Goal: Transaction & Acquisition: Download file/media

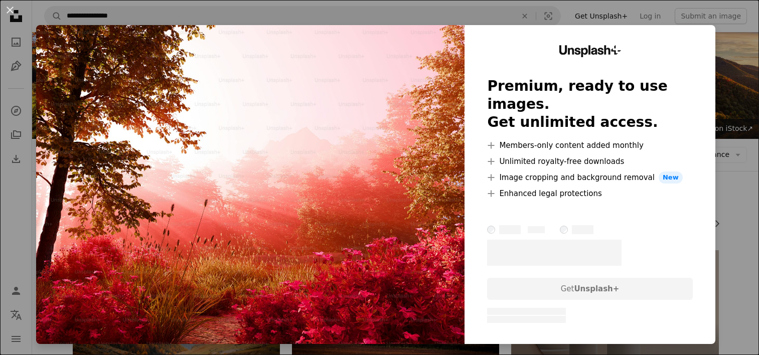
scroll to position [3936, 0]
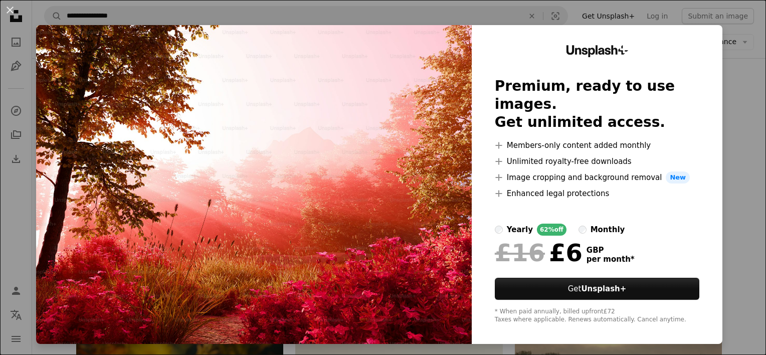
click at [750, 174] on div "An X shape Unsplash+ Premium, ready to use images. Get unlimited access. A plus…" at bounding box center [383, 177] width 766 height 355
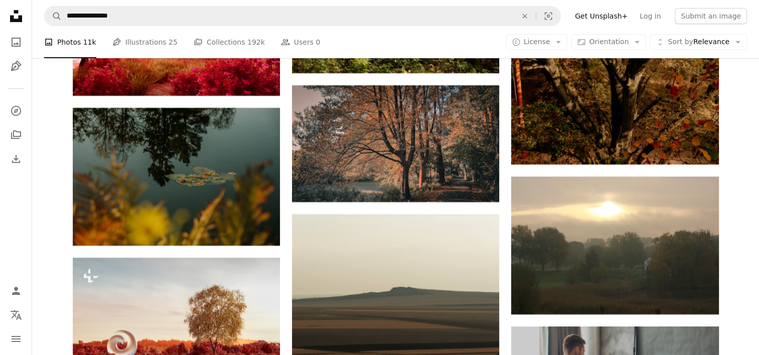
scroll to position [4137, 0]
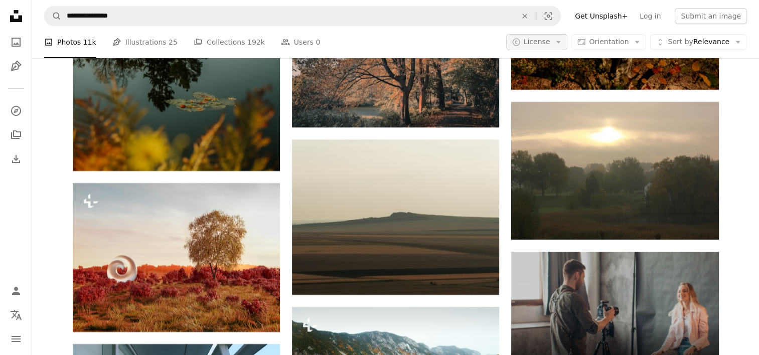
click at [546, 48] on button "A copyright icon © License Arrow down" at bounding box center [537, 42] width 62 height 16
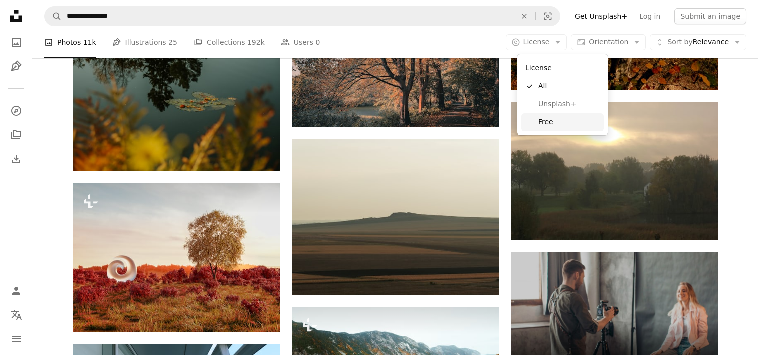
click at [560, 125] on span "Free" at bounding box center [569, 122] width 61 height 10
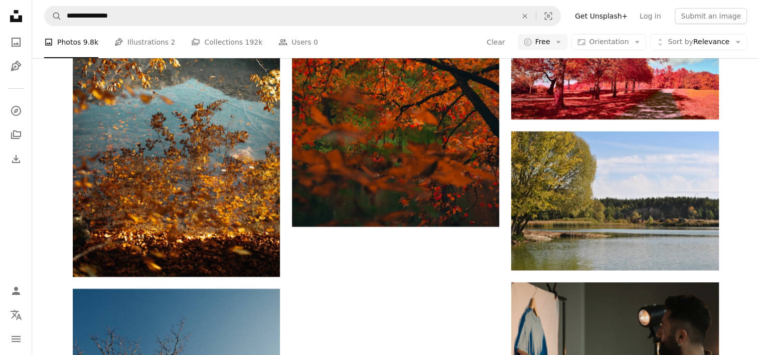
scroll to position [3210, 0]
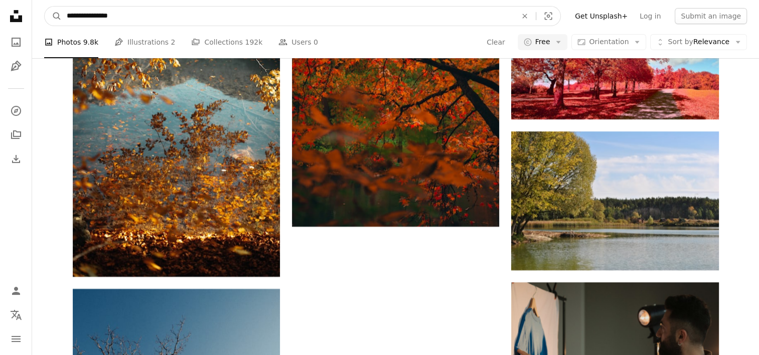
click at [110, 13] on input "**********" at bounding box center [288, 16] width 452 height 19
drag, startPoint x: 196, startPoint y: 18, endPoint x: 17, endPoint y: 0, distance: 179.9
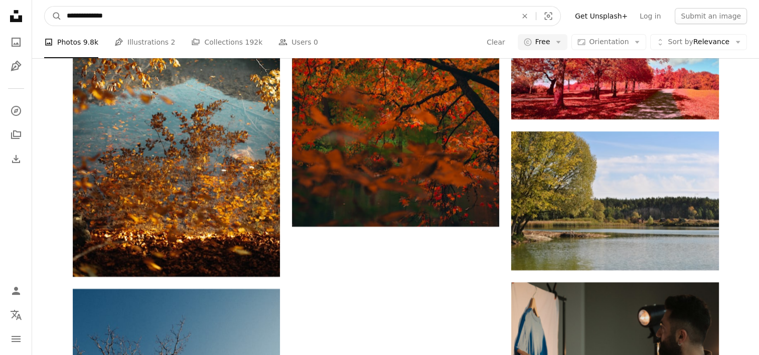
type input "**********"
click button "A magnifying glass" at bounding box center [53, 16] width 17 height 19
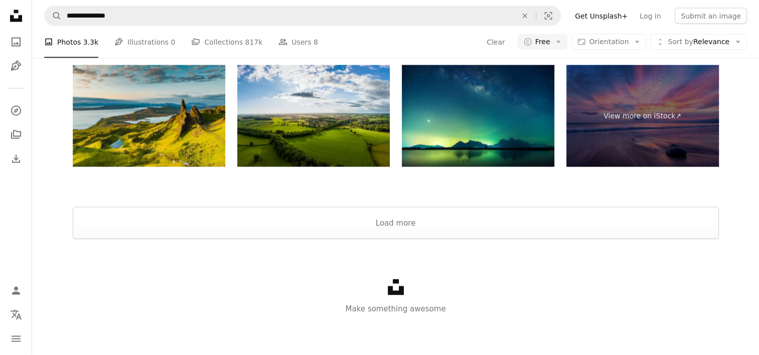
scroll to position [552, 0]
click at [397, 225] on button "Load more" at bounding box center [396, 223] width 646 height 32
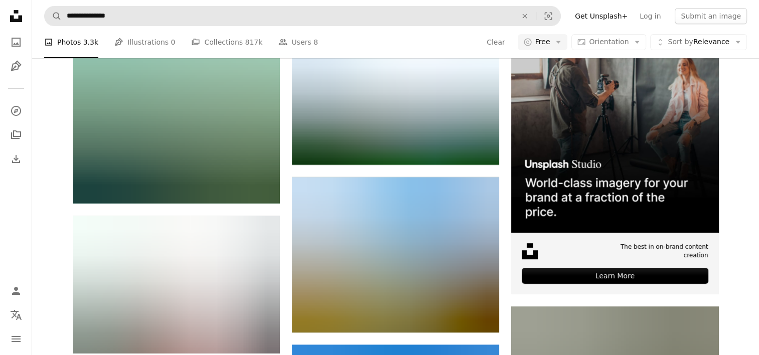
scroll to position [10907, 0]
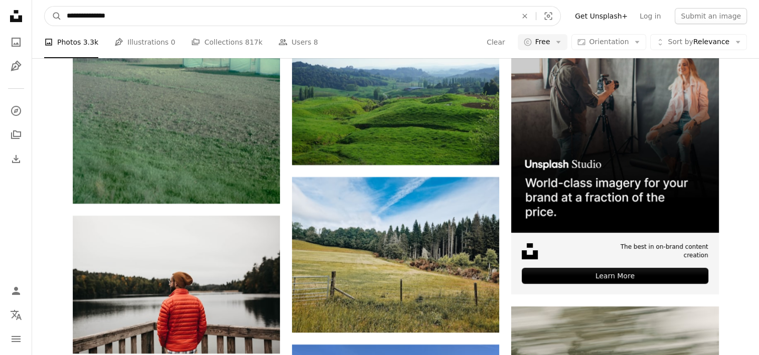
type input "**********"
click button "A magnifying glass" at bounding box center [53, 16] width 17 height 19
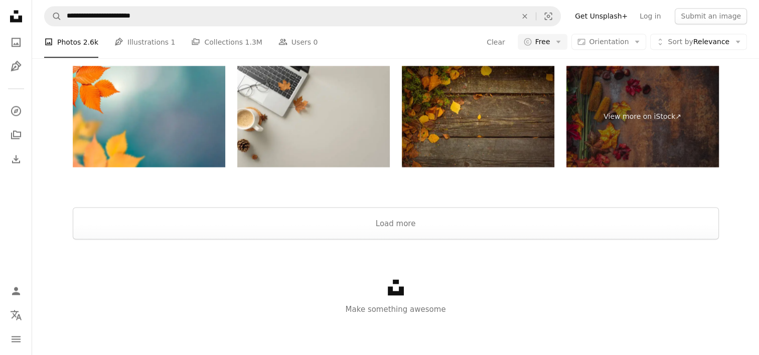
scroll to position [1806, 0]
click at [426, 239] on button "Load more" at bounding box center [396, 223] width 646 height 32
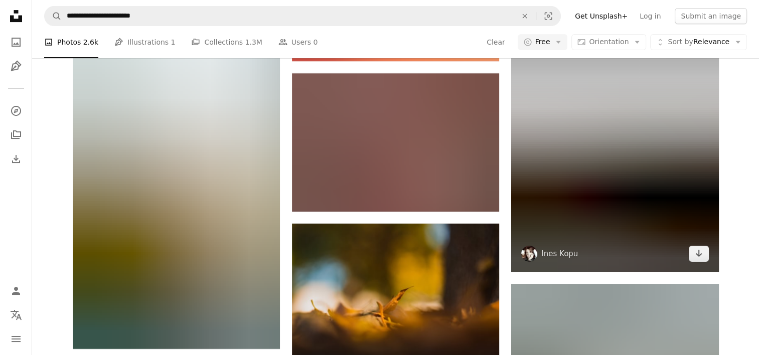
scroll to position [3962, 0]
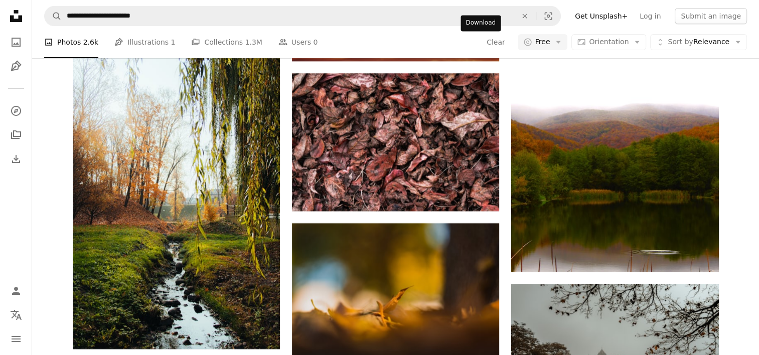
click at [479, 51] on link "Arrow pointing down" at bounding box center [479, 43] width 20 height 16
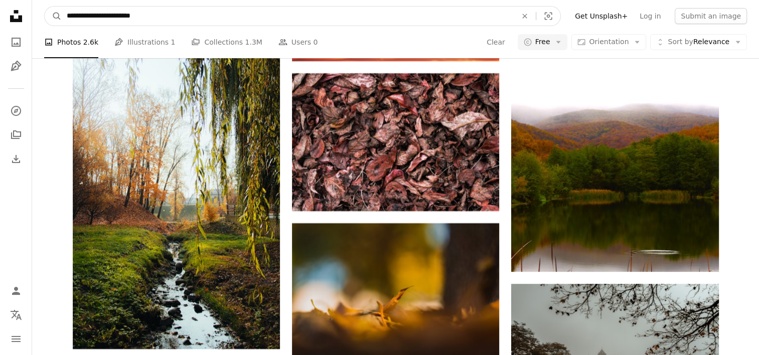
drag, startPoint x: 172, startPoint y: 16, endPoint x: 12, endPoint y: 3, distance: 160.5
type input "**********"
click at [45, 7] on button "A magnifying glass" at bounding box center [53, 16] width 17 height 19
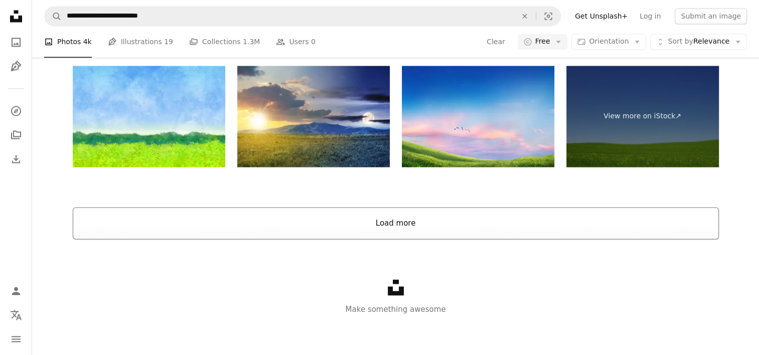
click at [425, 233] on button "Load more" at bounding box center [396, 223] width 646 height 32
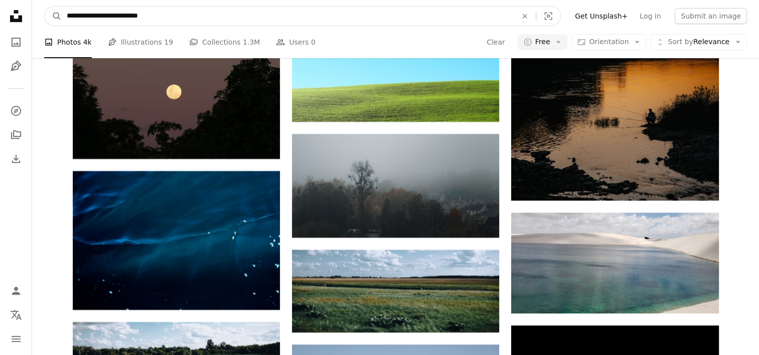
scroll to position [6035, 0]
drag, startPoint x: 179, startPoint y: 12, endPoint x: -2, endPoint y: -1, distance: 181.0
type input "**********"
click button "A magnifying glass" at bounding box center [53, 16] width 17 height 19
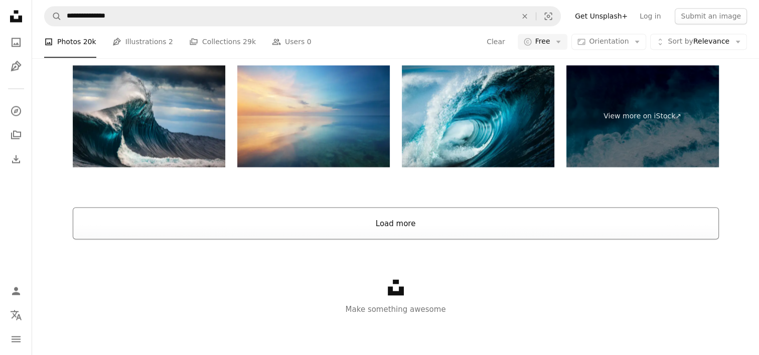
scroll to position [1806, 0]
click at [404, 239] on button "Load more" at bounding box center [396, 223] width 646 height 32
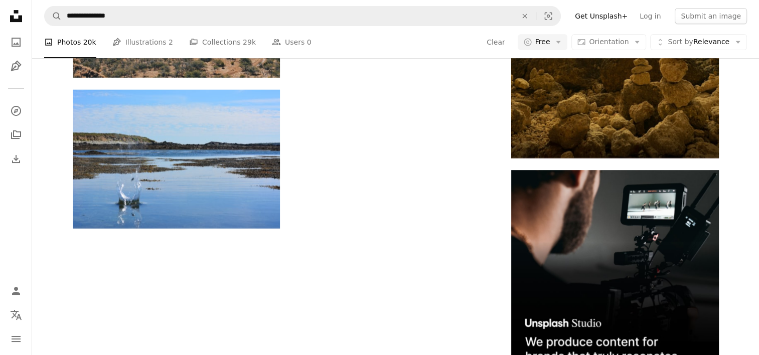
scroll to position [2157, 0]
